Goal: Task Accomplishment & Management: Use online tool/utility

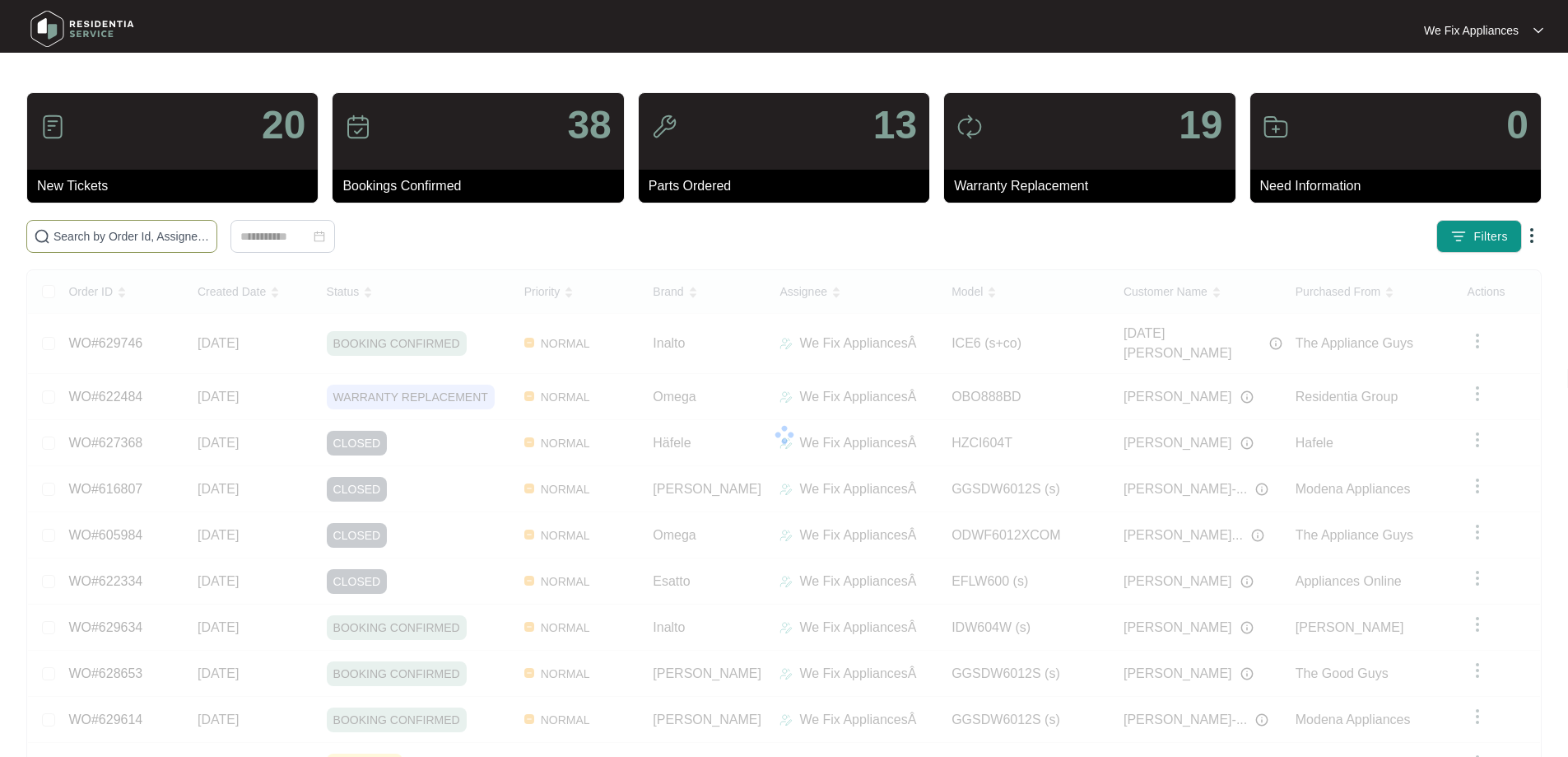
click at [149, 240] on input "text" at bounding box center [131, 236] width 157 height 18
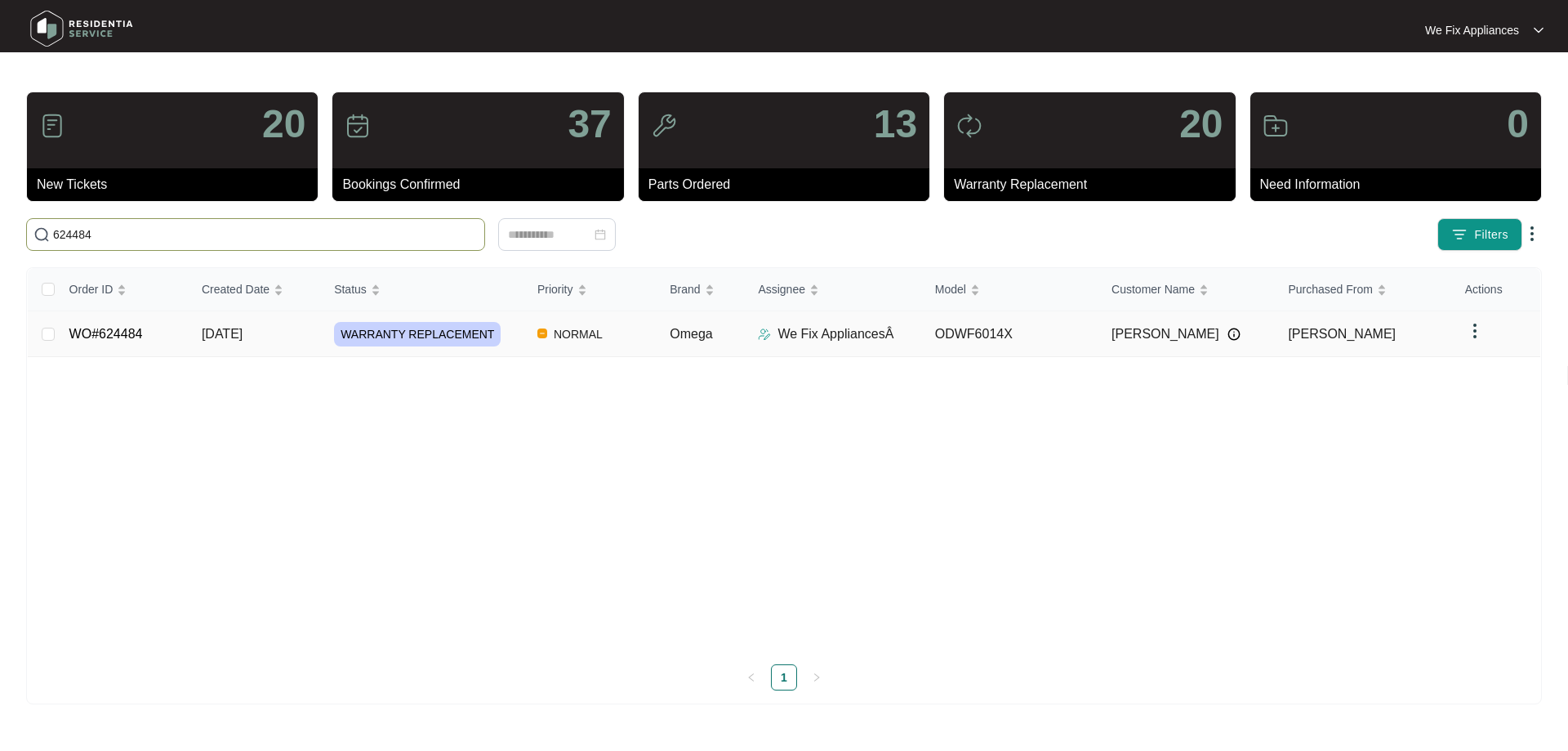
type input "624484"
click at [431, 334] on span "WARRANTY REPLACEMENT" at bounding box center [417, 333] width 166 height 24
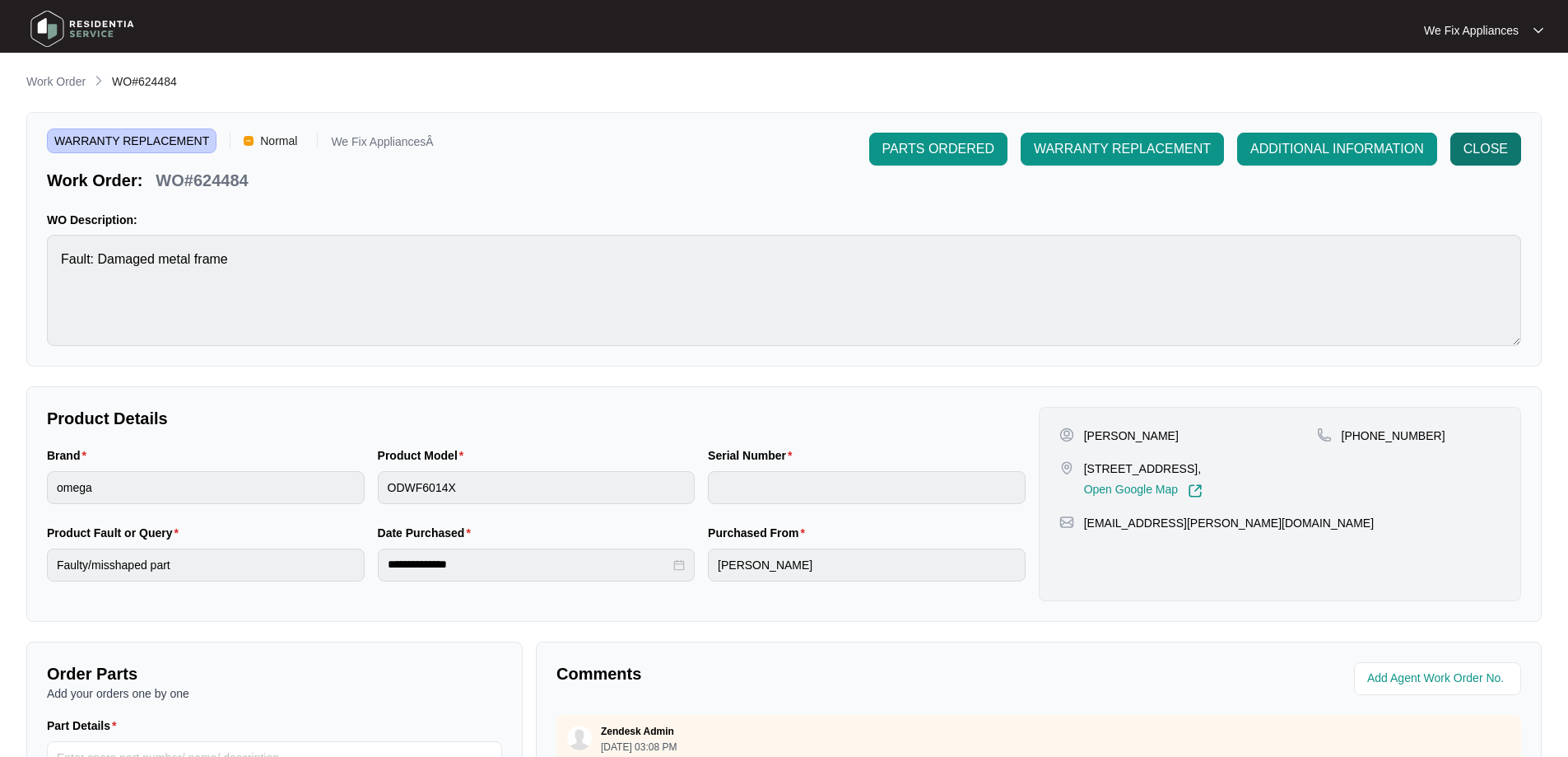
click at [1492, 138] on button "CLOSE" at bounding box center [1486, 149] width 71 height 33
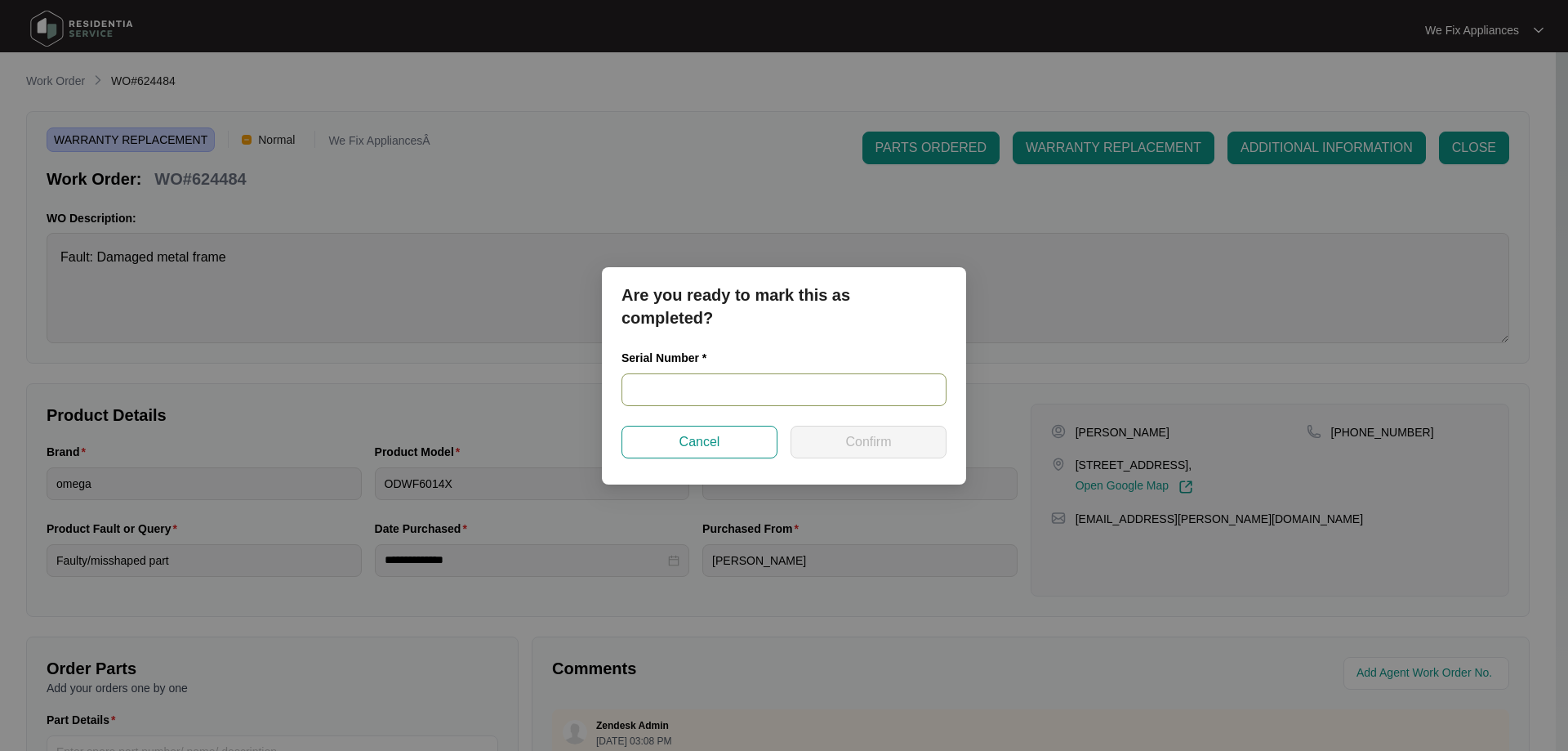
click at [713, 386] on input "text" at bounding box center [784, 389] width 325 height 32
paste input "25056998050200013"
type input "25056998050200013"
click at [850, 449] on span "Confirm" at bounding box center [868, 442] width 46 height 20
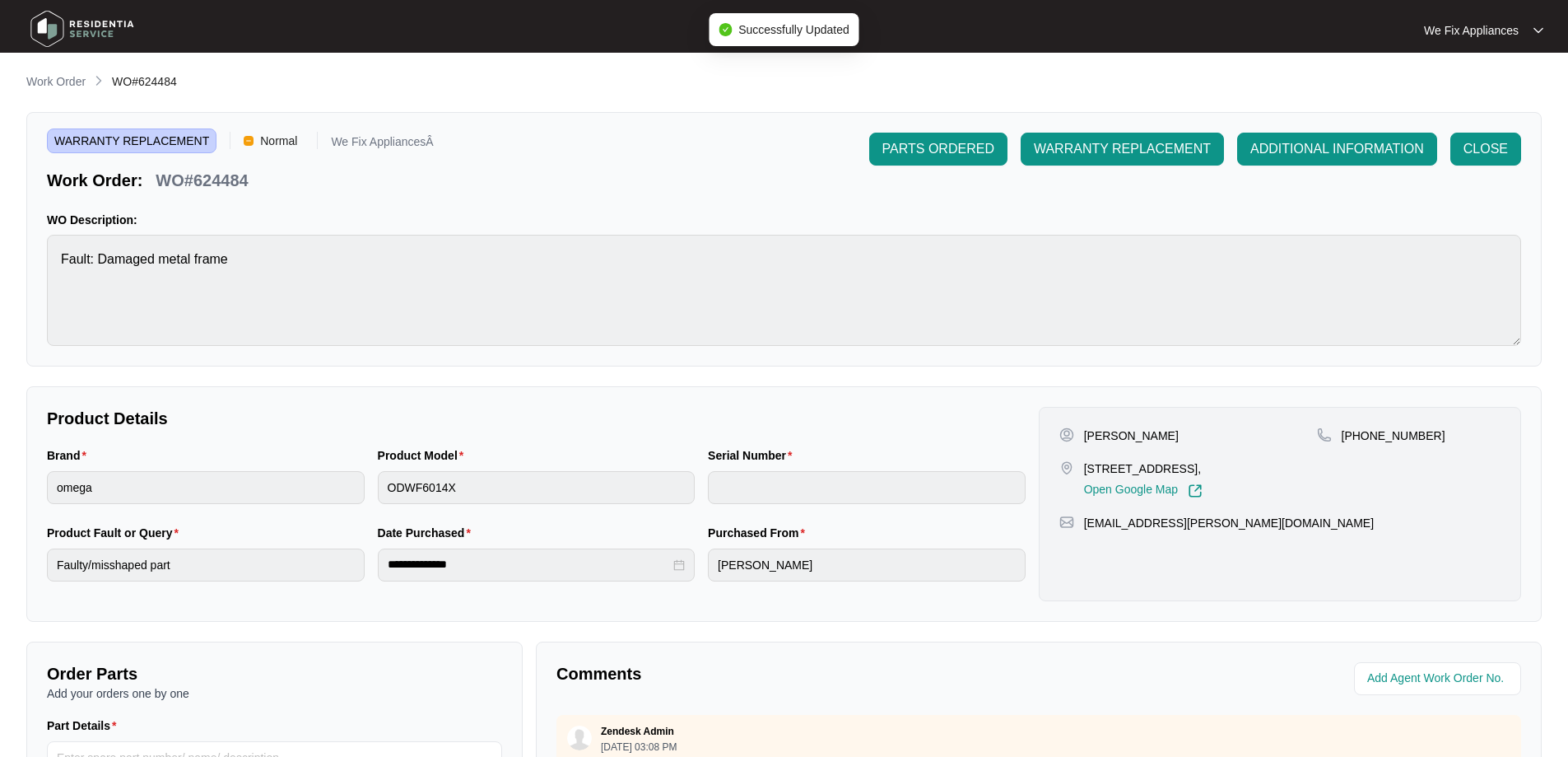
type input "25056998050200013"
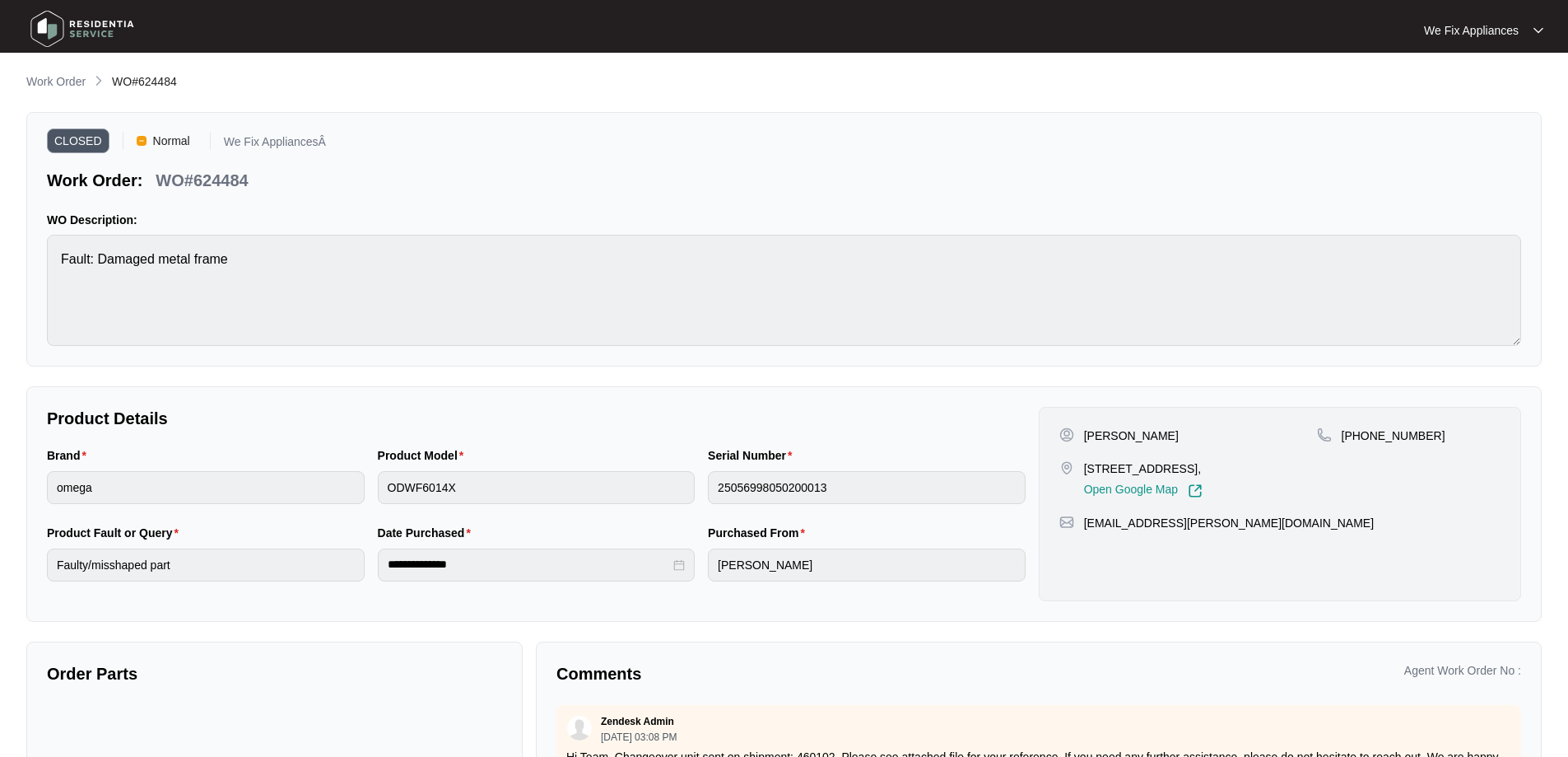
click at [53, 16] on img at bounding box center [81, 29] width 115 height 50
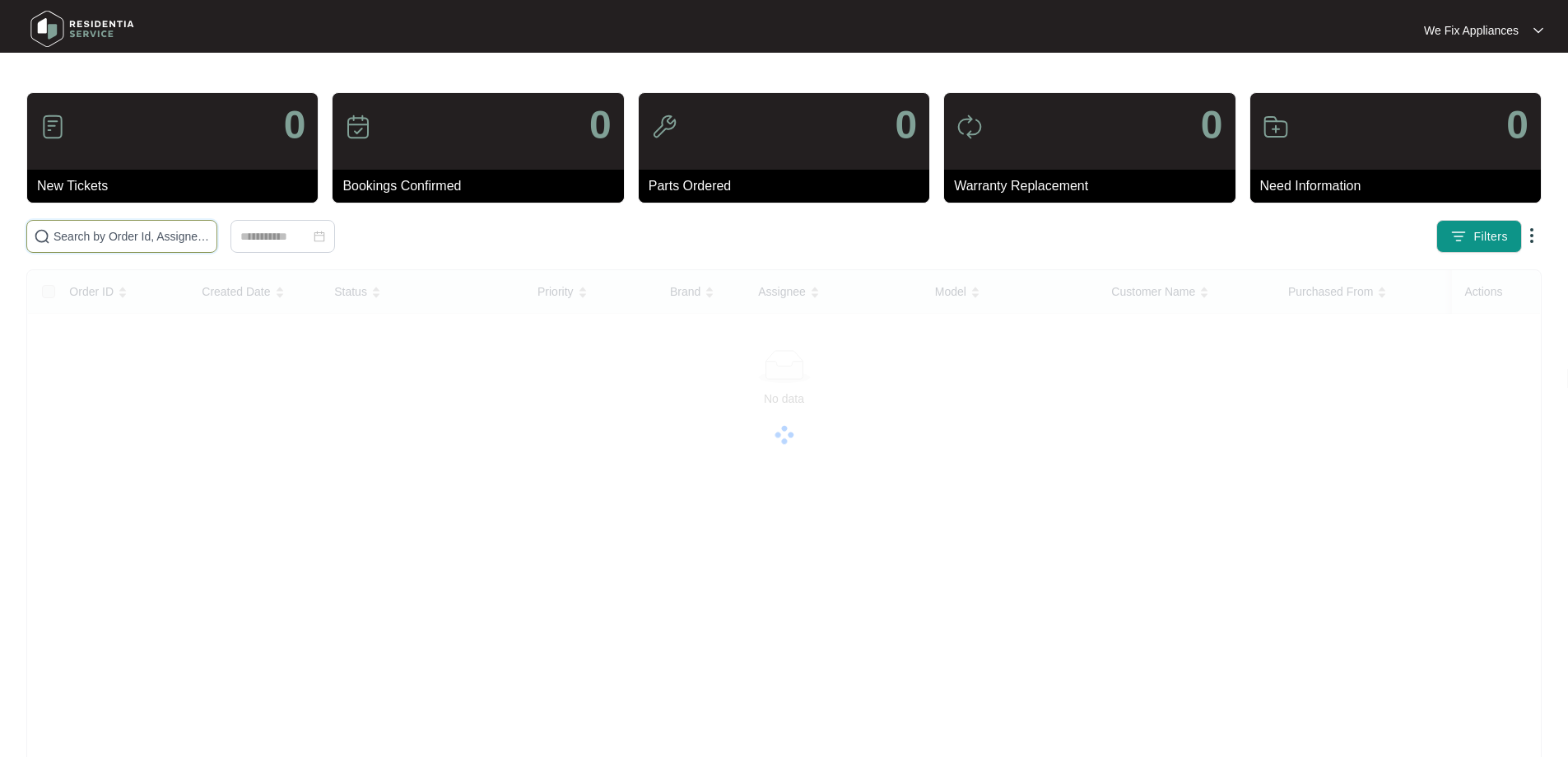
click at [92, 241] on input "text" at bounding box center [131, 236] width 157 height 18
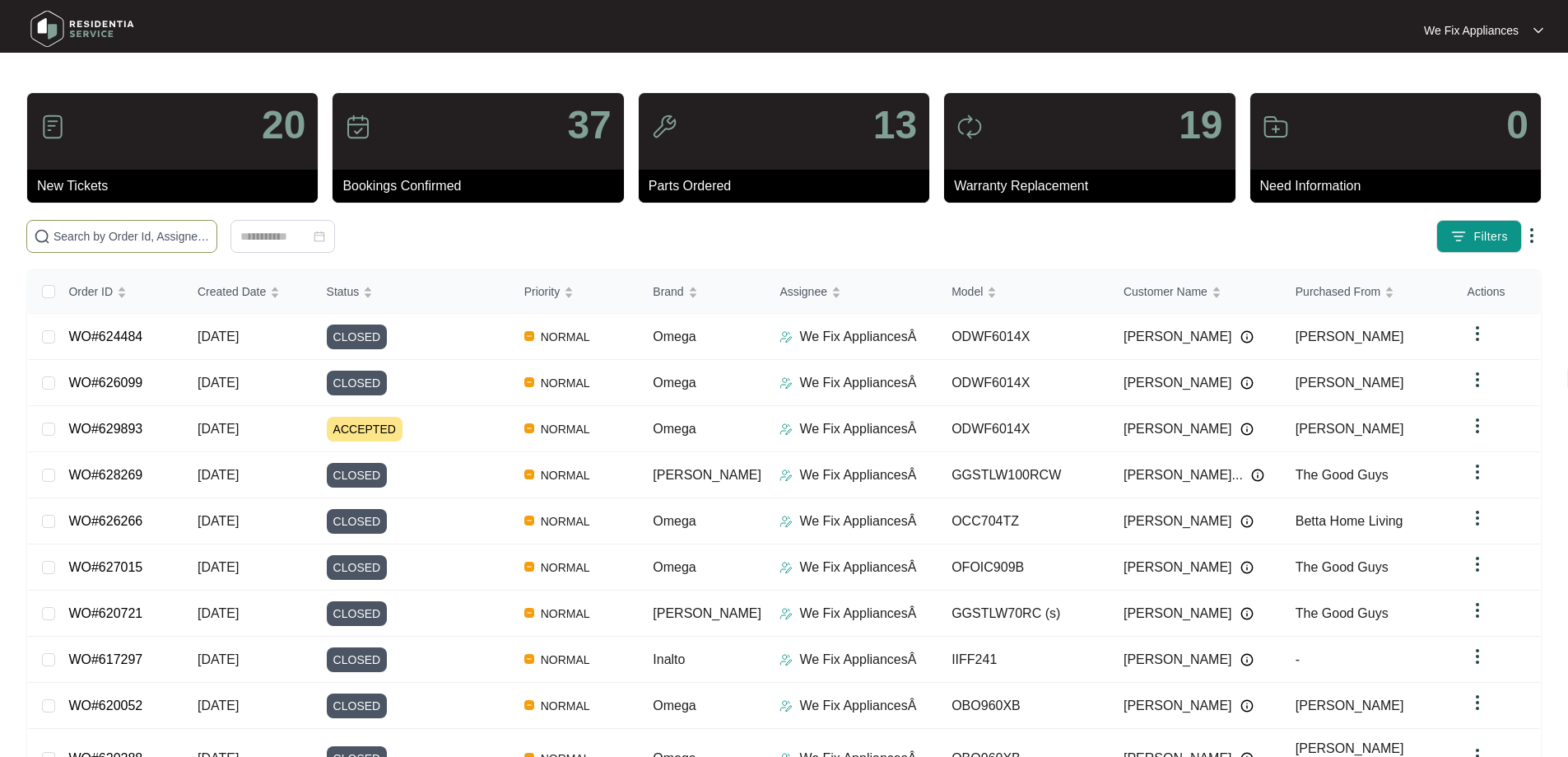
paste input "623666"
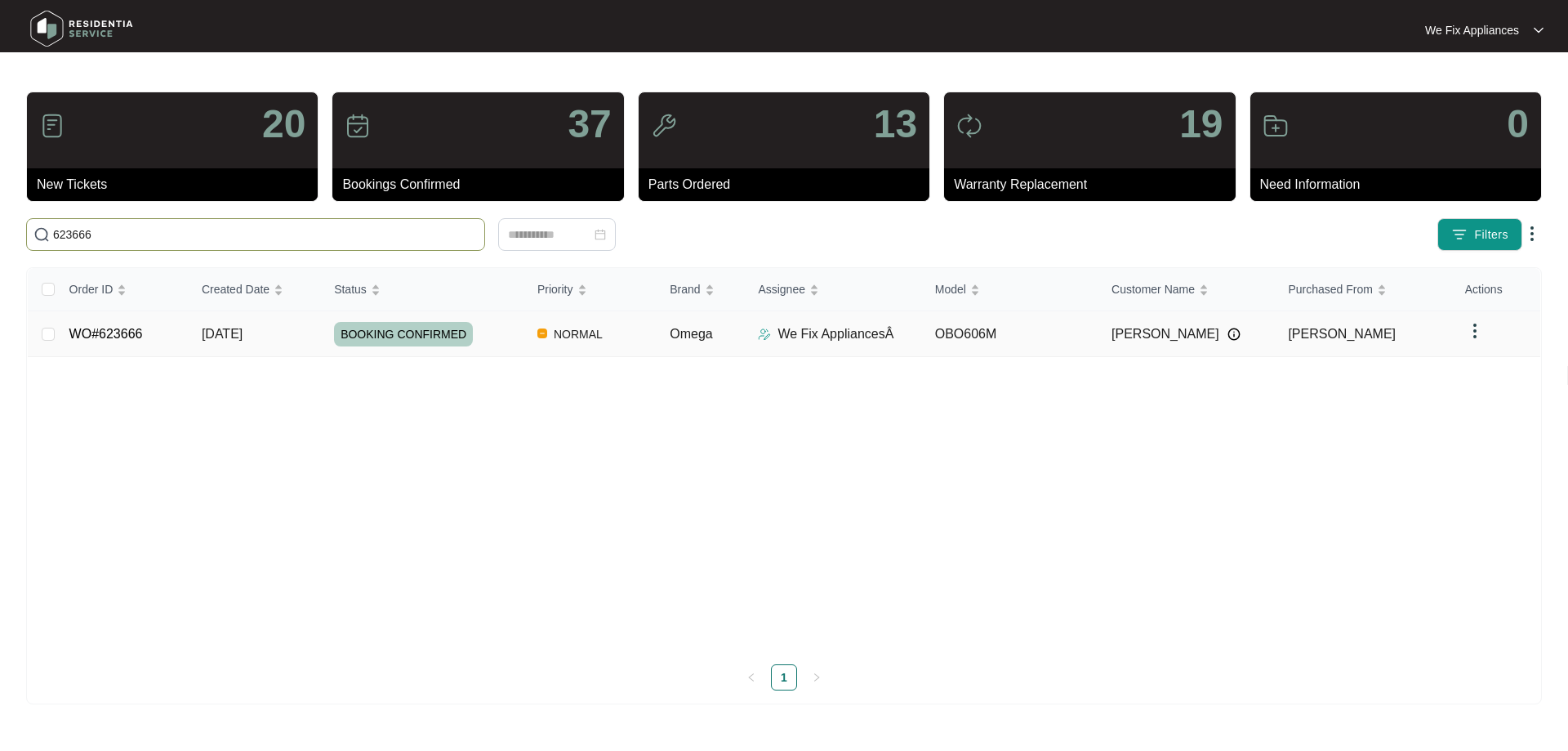
type input "623666"
click at [382, 331] on span "BOOKING CONFIRMED" at bounding box center [403, 333] width 139 height 24
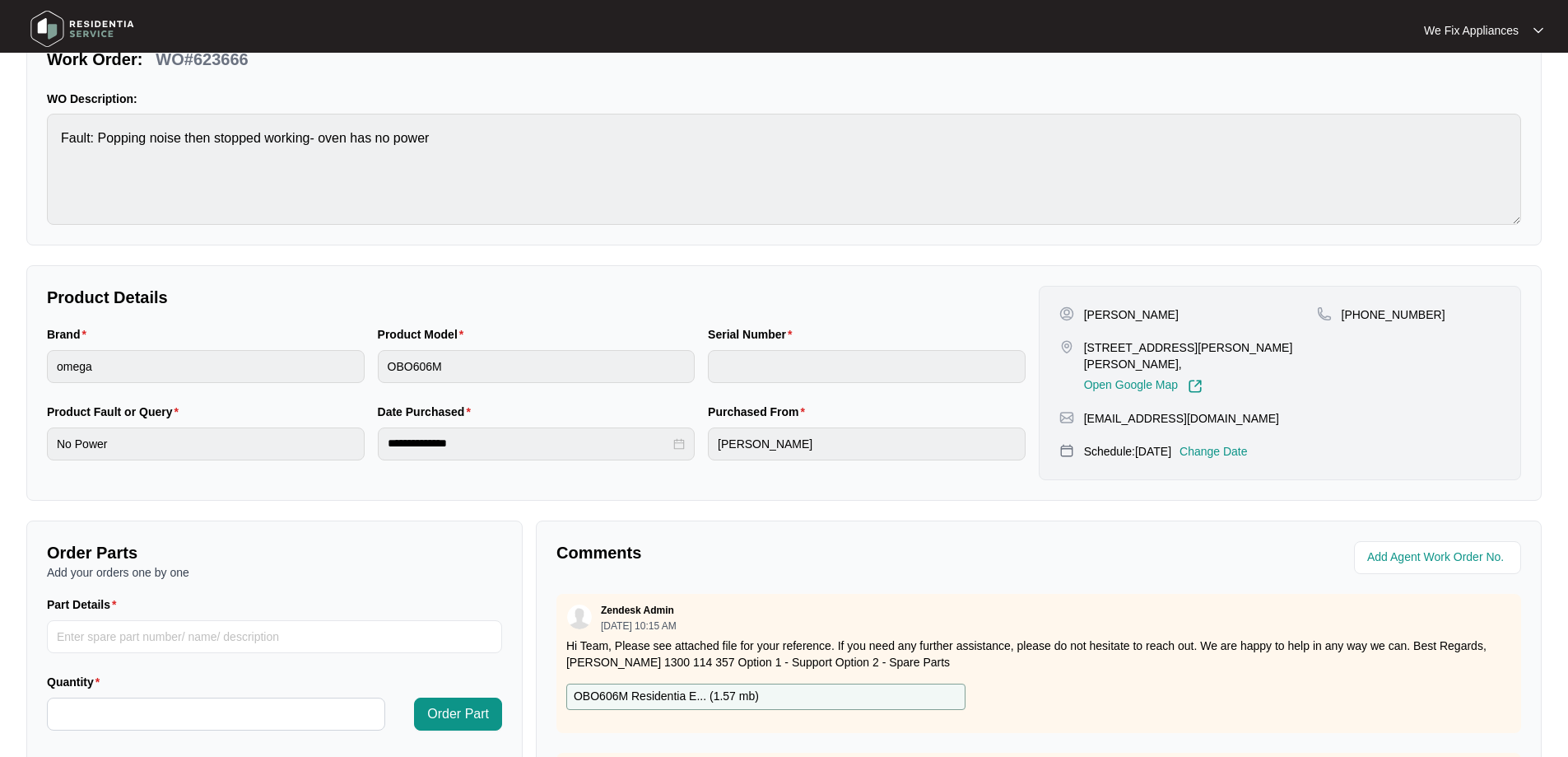
scroll to position [247, 0]
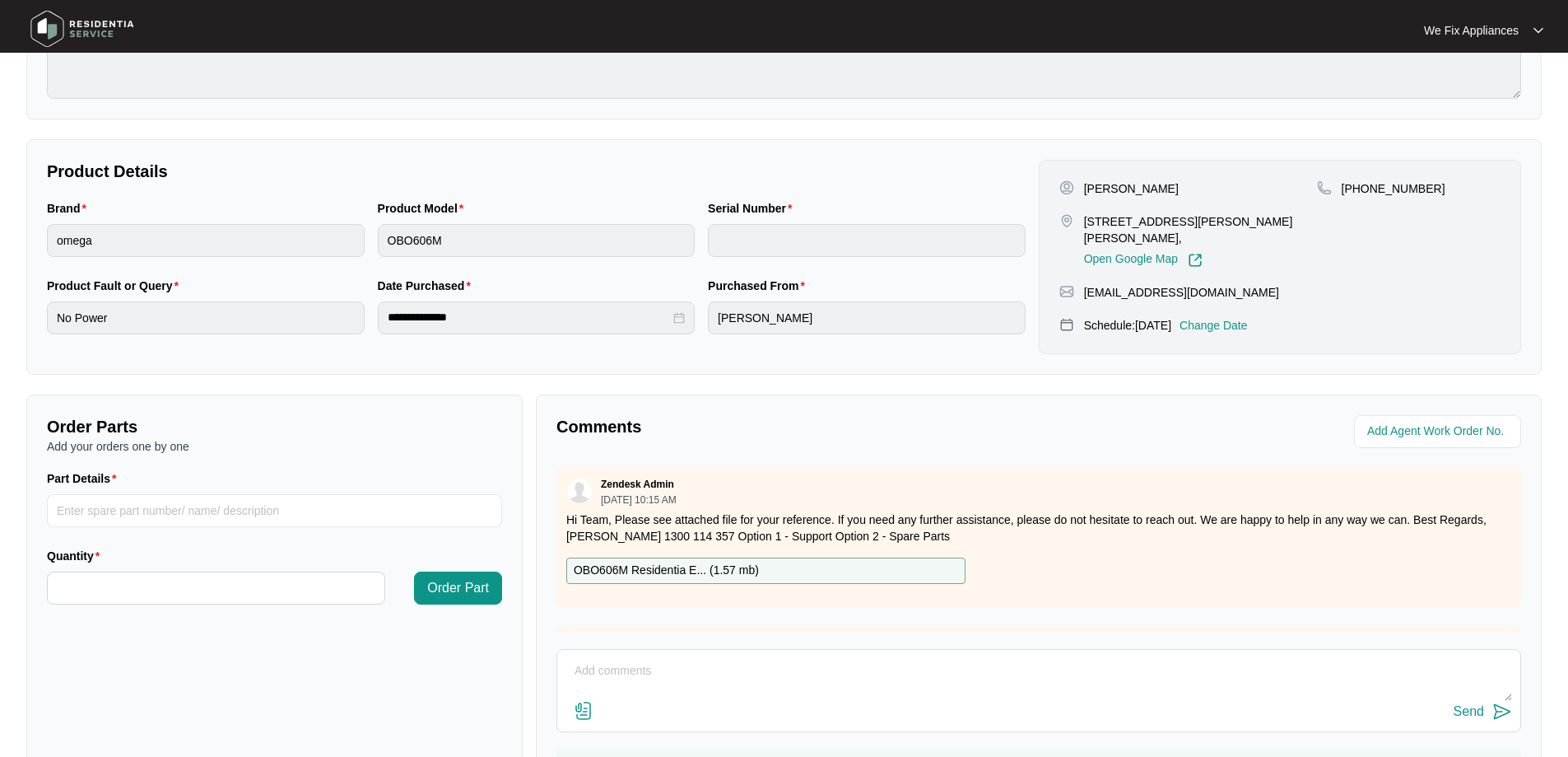
click at [688, 570] on p "OBO606M Residentia E... ( 1.57 mb )" at bounding box center [666, 570] width 186 height 18
click at [223, 512] on input "Part Details" at bounding box center [274, 510] width 455 height 33
paste input "SP20503"
type input "SP20503 function switch"
click at [204, 598] on input "Quantity" at bounding box center [216, 588] width 337 height 32
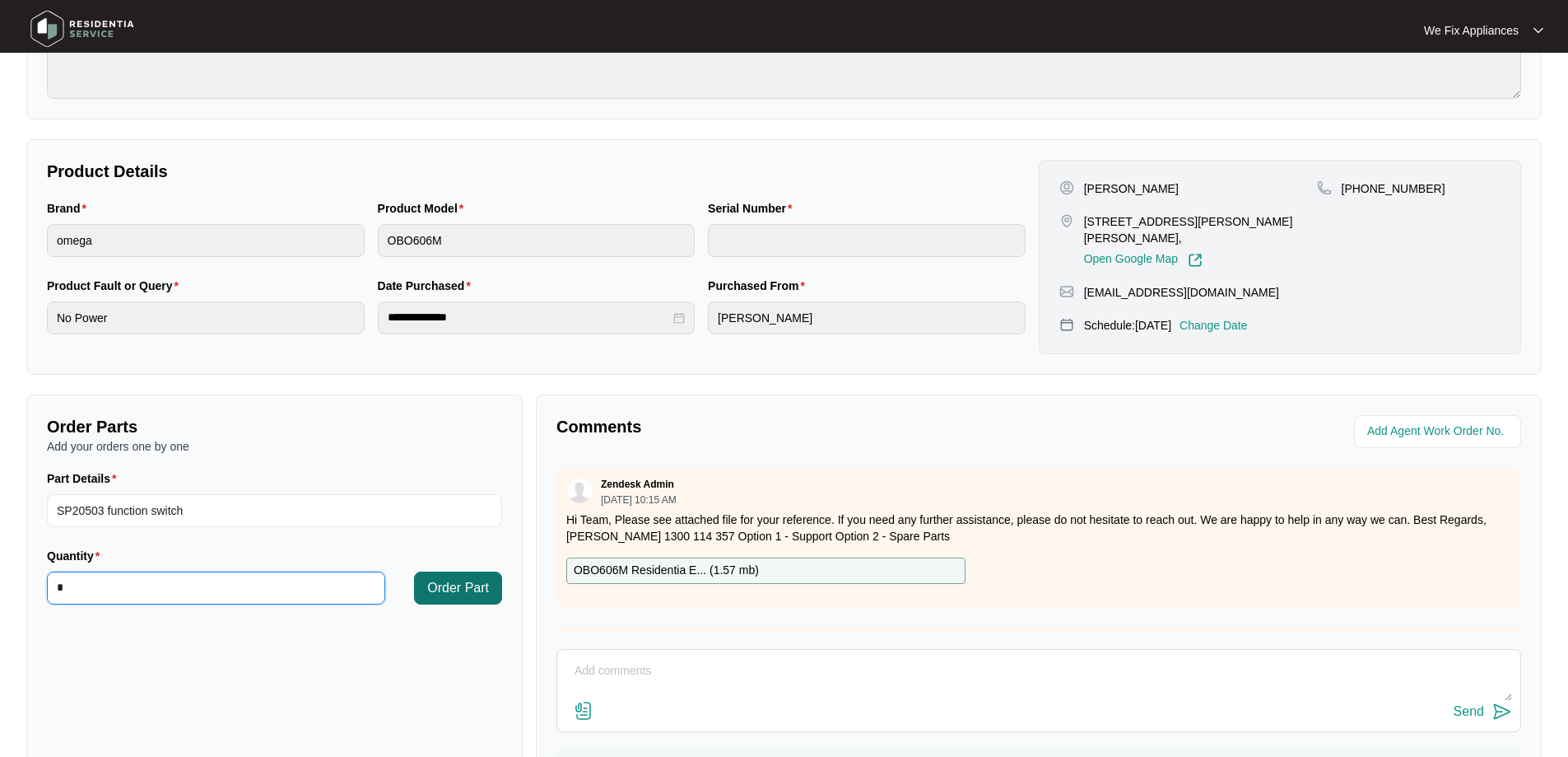
type input "*"
click at [465, 583] on span "Order Part" at bounding box center [458, 588] width 62 height 20
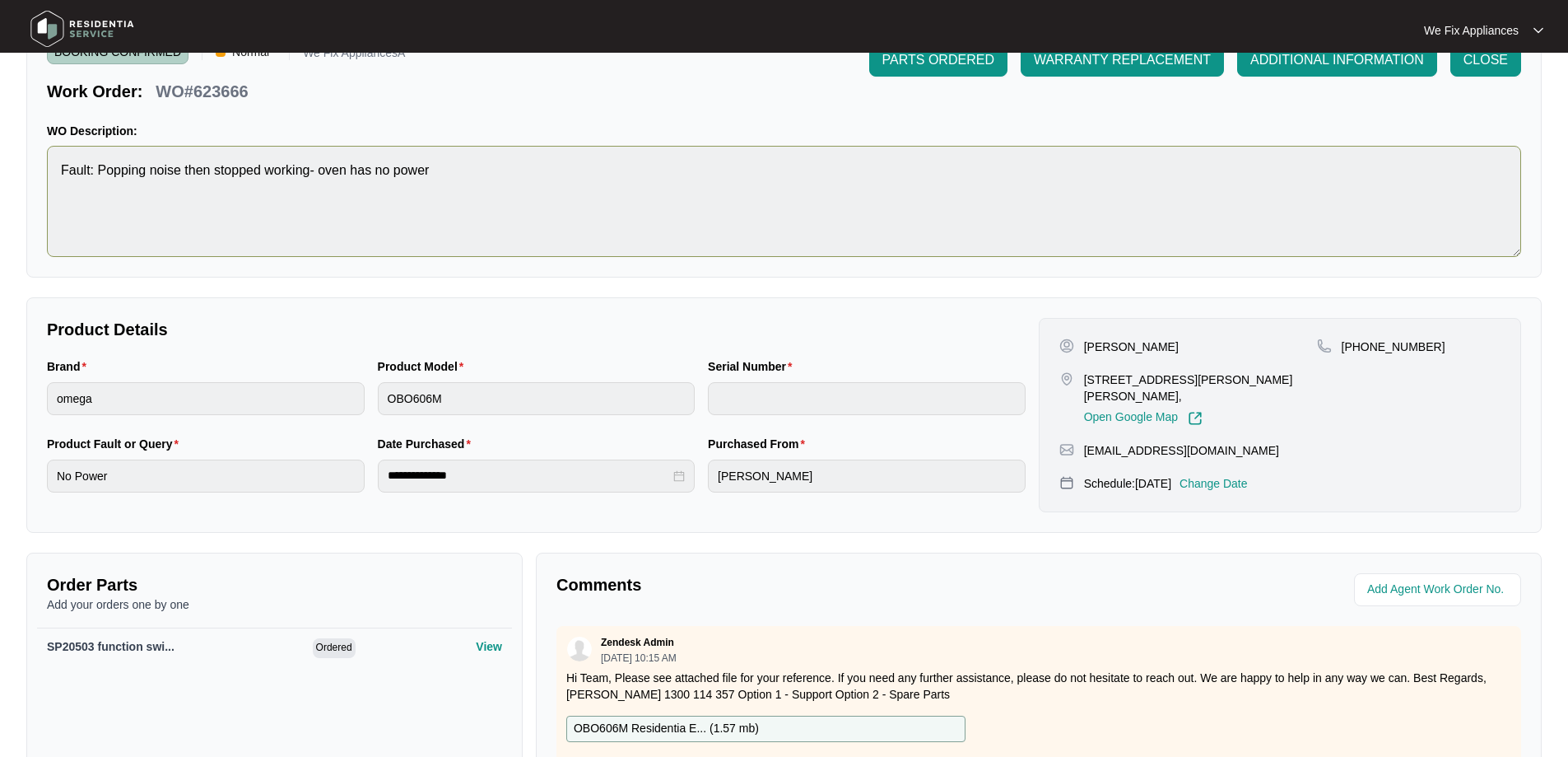
scroll to position [0, 0]
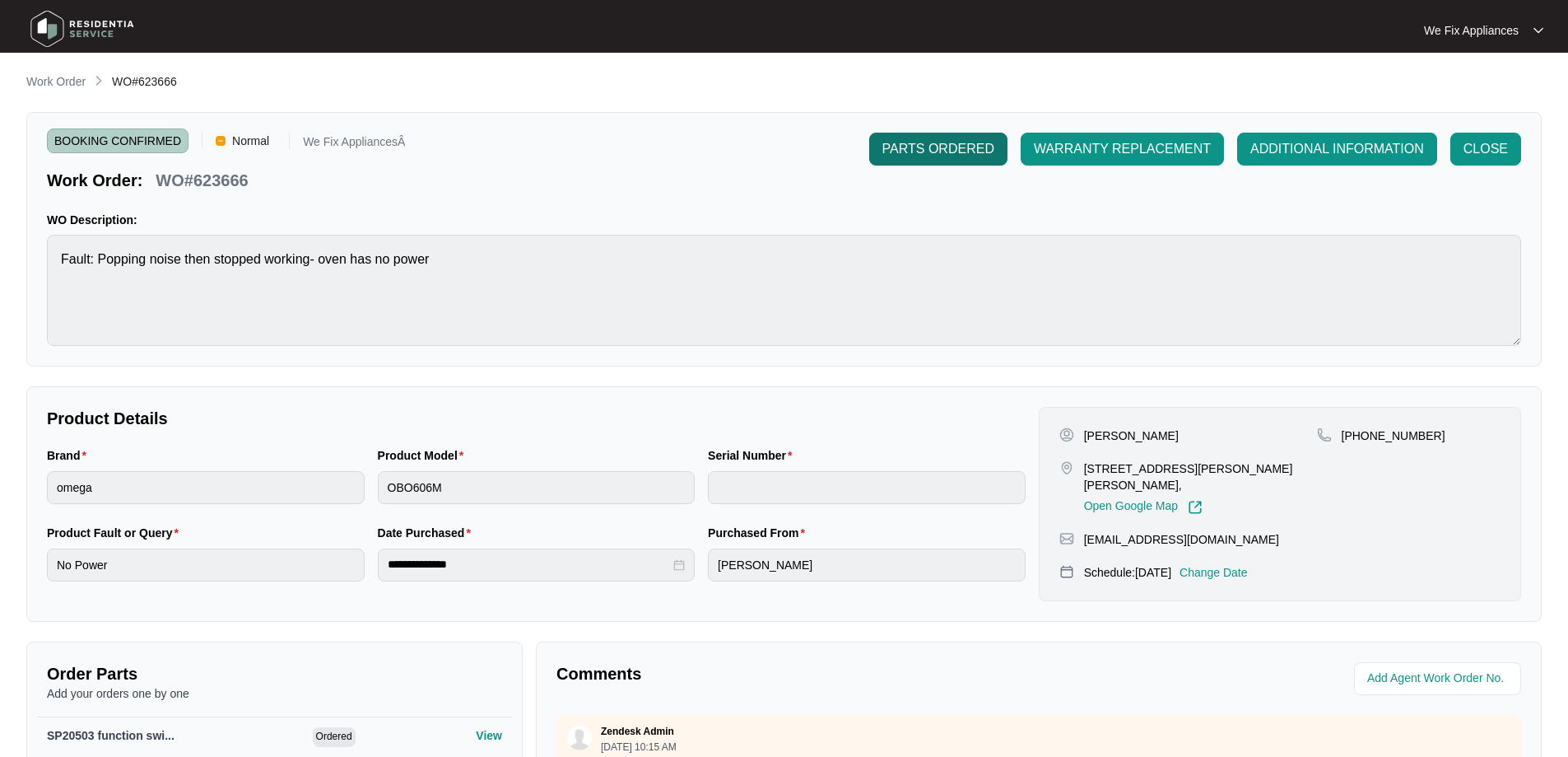
click at [951, 149] on span "PARTS ORDERED" at bounding box center [939, 149] width 112 height 20
